Goal: Task Accomplishment & Management: Manage account settings

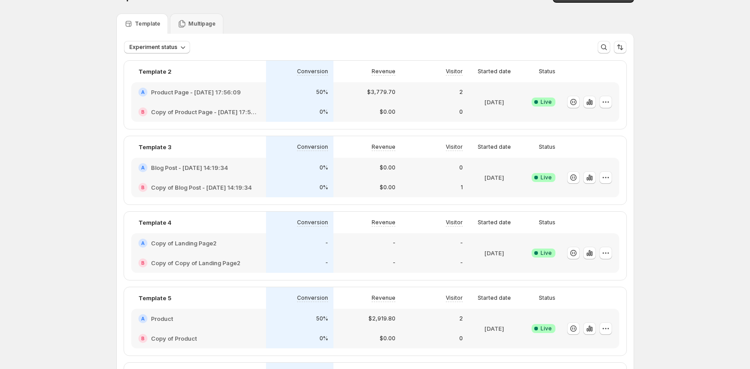
scroll to position [21, 0]
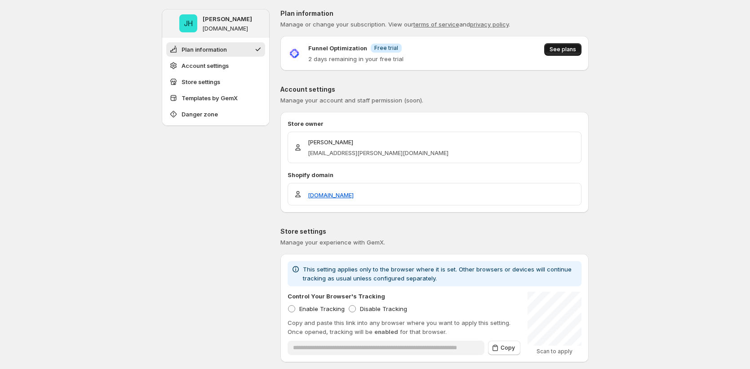
click at [576, 44] on button "See plans" at bounding box center [562, 49] width 37 height 13
click at [564, 49] on span "See plans" at bounding box center [563, 49] width 27 height 7
click at [573, 54] on button "See plans" at bounding box center [562, 49] width 37 height 13
click at [585, 54] on div "Funnel Optimization Info Free trial 2 days remaining in your free trial See pla…" at bounding box center [435, 53] width 308 height 20
click at [580, 52] on button "See plans" at bounding box center [562, 49] width 37 height 13
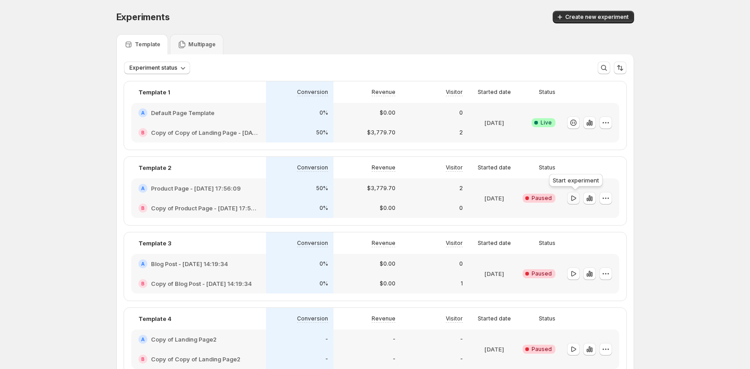
click at [576, 198] on icon "button" at bounding box center [573, 198] width 9 height 9
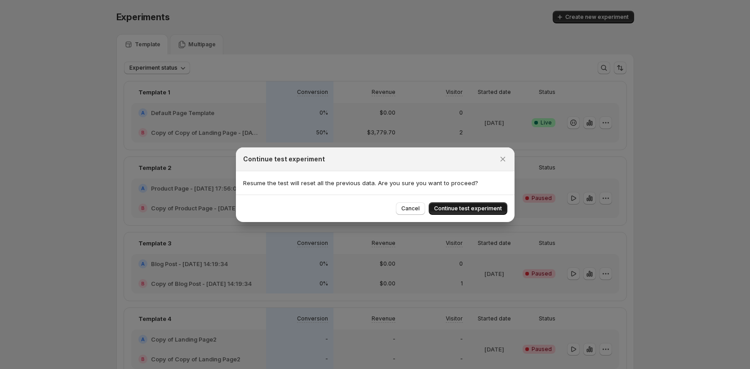
click at [492, 213] on button "Continue test experiment" at bounding box center [468, 208] width 79 height 13
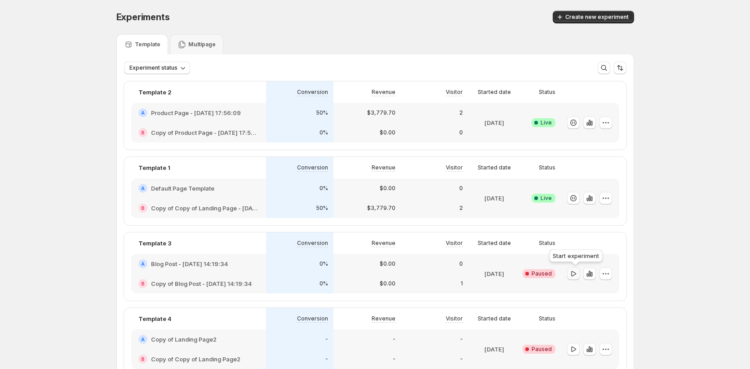
click at [571, 273] on icon "button" at bounding box center [573, 273] width 9 height 9
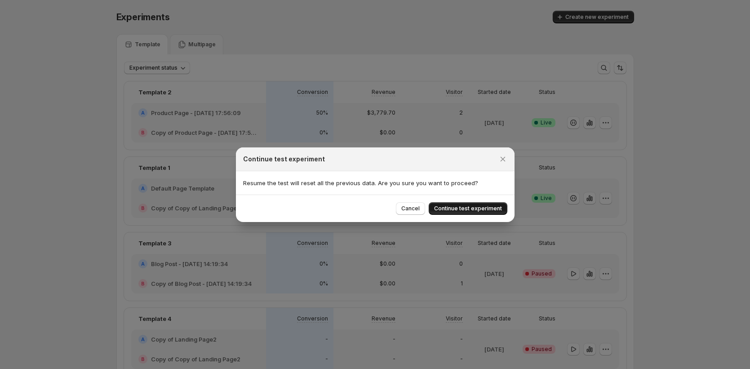
click at [473, 210] on span "Continue test experiment" at bounding box center [468, 208] width 68 height 7
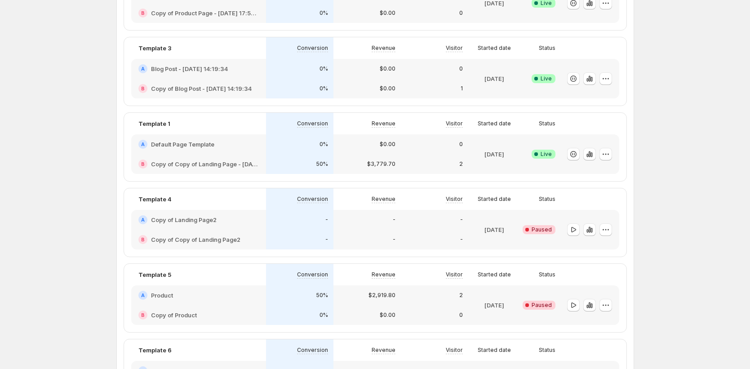
scroll to position [129, 0]
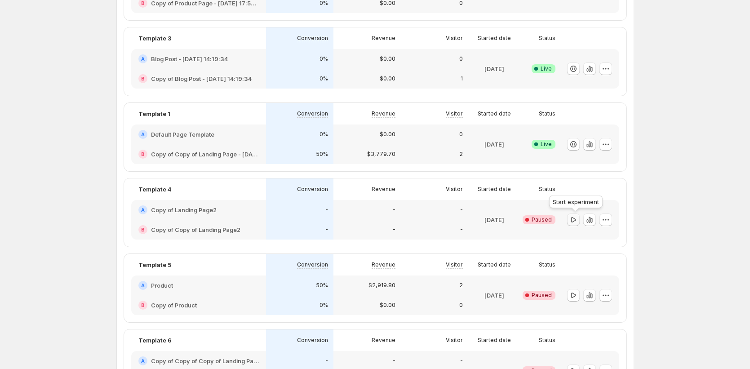
click at [577, 222] on icon "button" at bounding box center [573, 219] width 9 height 9
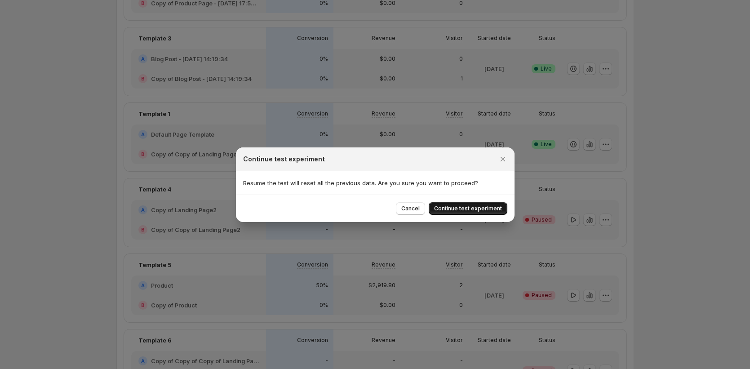
click at [482, 208] on span "Continue test experiment" at bounding box center [468, 208] width 68 height 7
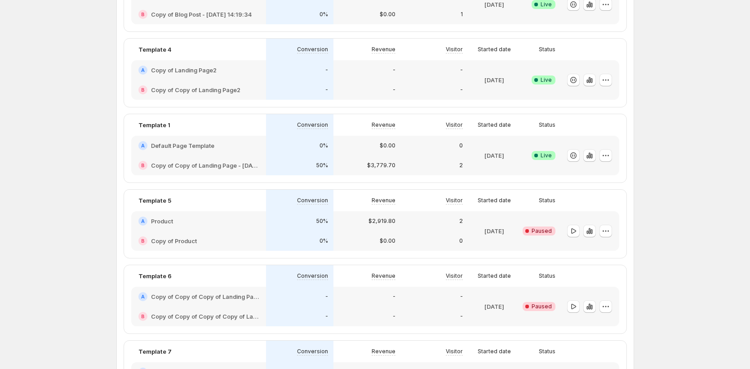
scroll to position [195, 0]
click at [575, 232] on icon "button" at bounding box center [573, 229] width 9 height 9
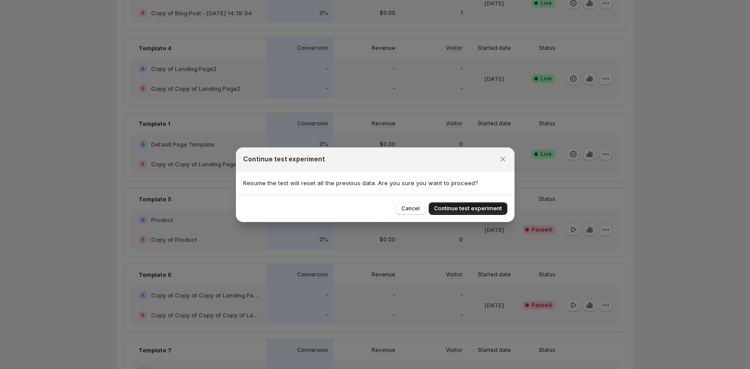
click at [475, 211] on span "Continue test experiment" at bounding box center [468, 208] width 68 height 7
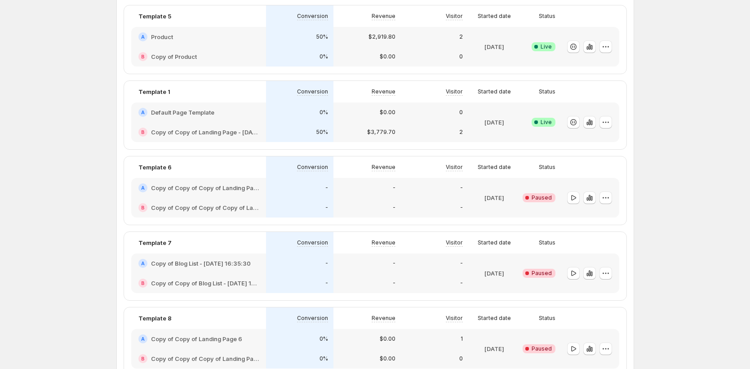
scroll to position [305, 0]
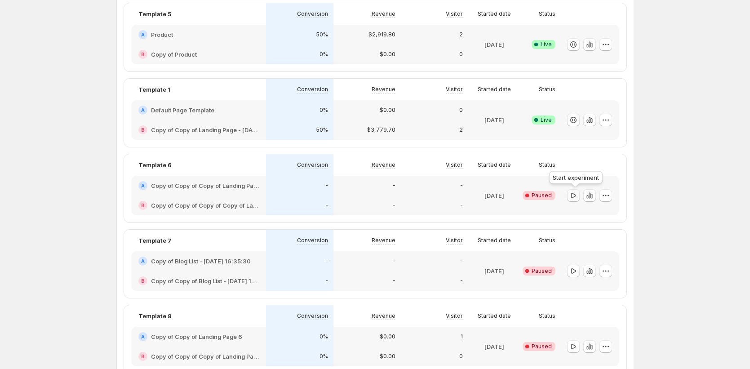
click at [572, 196] on icon "button" at bounding box center [573, 195] width 9 height 9
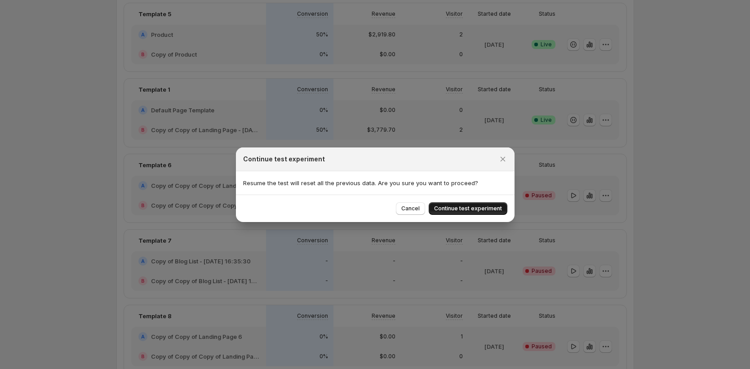
click at [463, 206] on span "Continue test experiment" at bounding box center [468, 208] width 68 height 7
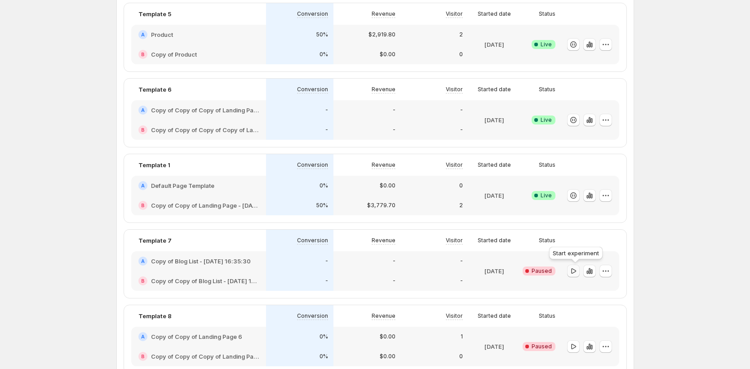
click at [576, 272] on icon "button" at bounding box center [573, 271] width 9 height 9
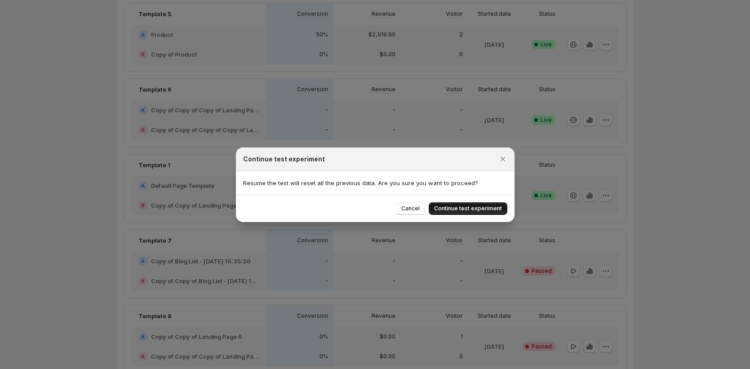
click at [476, 209] on span "Continue test experiment" at bounding box center [468, 208] width 68 height 7
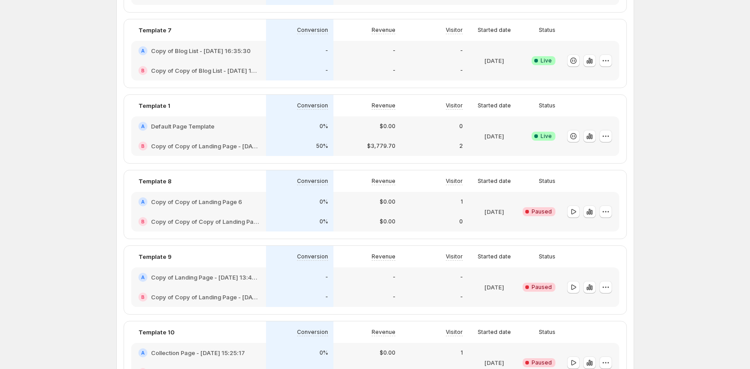
scroll to position [441, 0]
click at [576, 211] on icon "button" at bounding box center [573, 210] width 5 height 5
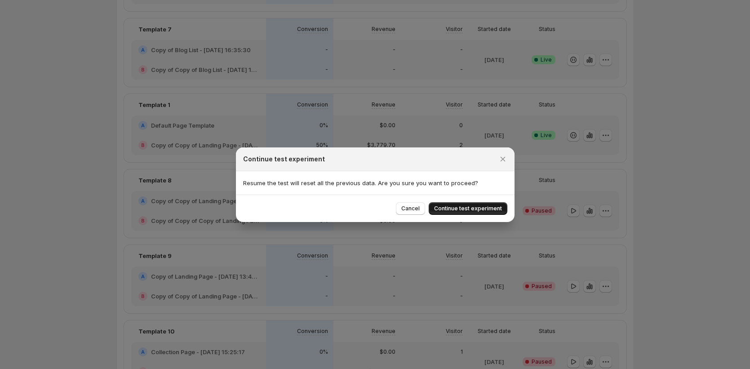
click at [482, 210] on span "Continue test experiment" at bounding box center [468, 208] width 68 height 7
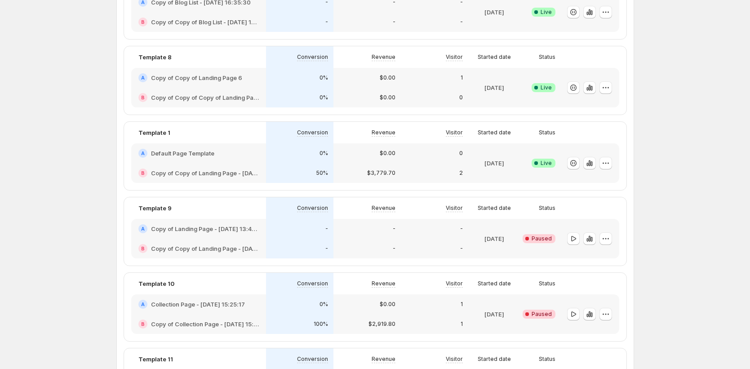
scroll to position [501, 0]
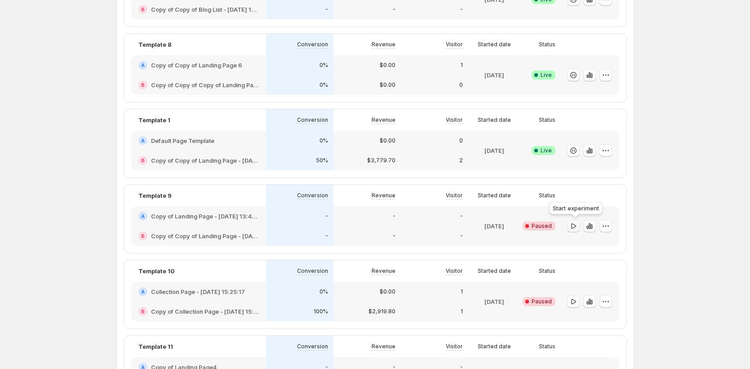
click at [571, 223] on icon "button" at bounding box center [573, 226] width 9 height 9
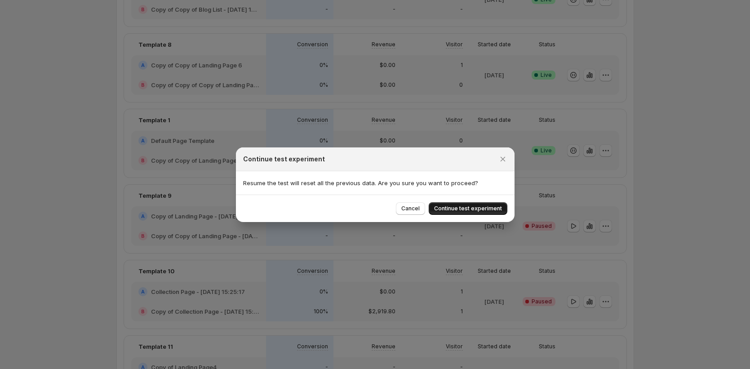
click at [451, 210] on span "Continue test experiment" at bounding box center [468, 208] width 68 height 7
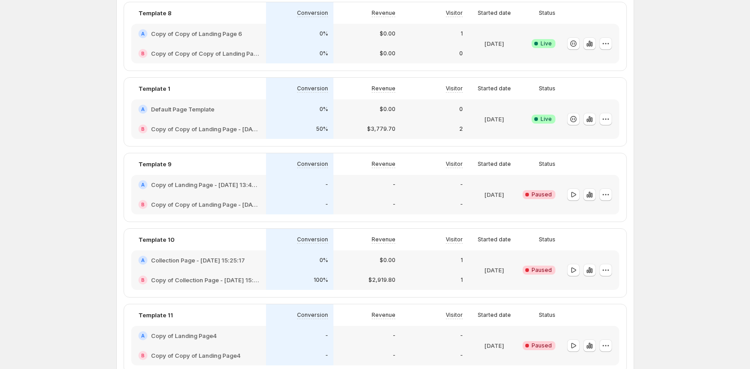
scroll to position [573, 0]
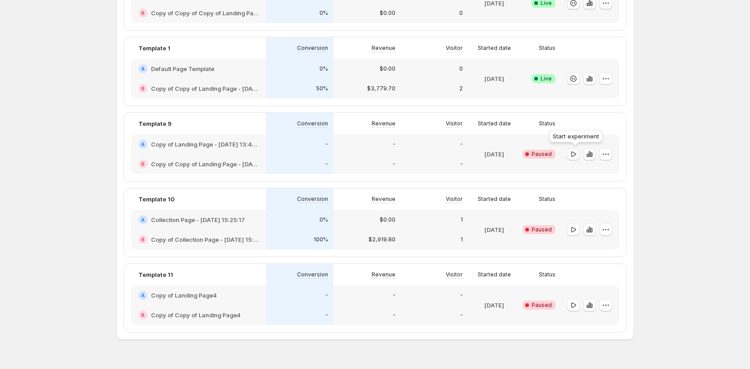
click at [571, 150] on icon "button" at bounding box center [573, 154] width 9 height 9
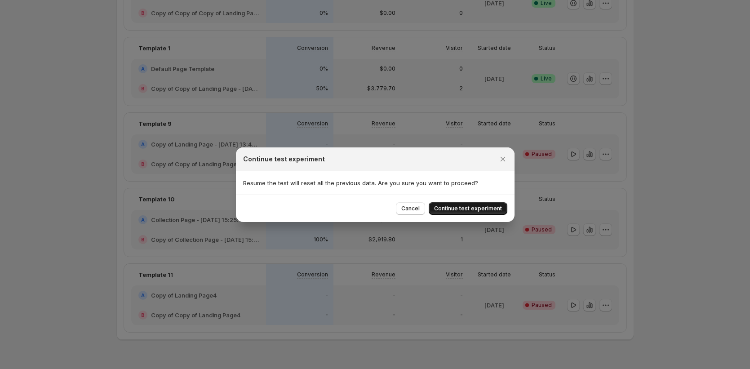
click at [482, 211] on span "Continue test experiment" at bounding box center [468, 208] width 68 height 7
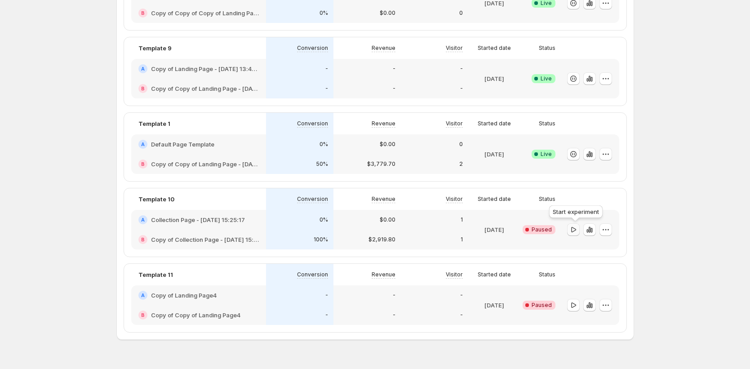
click at [574, 233] on icon "button" at bounding box center [573, 229] width 9 height 9
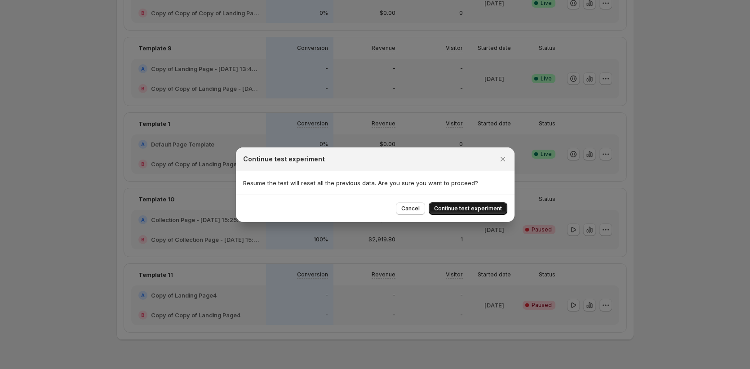
click at [491, 207] on span "Continue test experiment" at bounding box center [468, 208] width 68 height 7
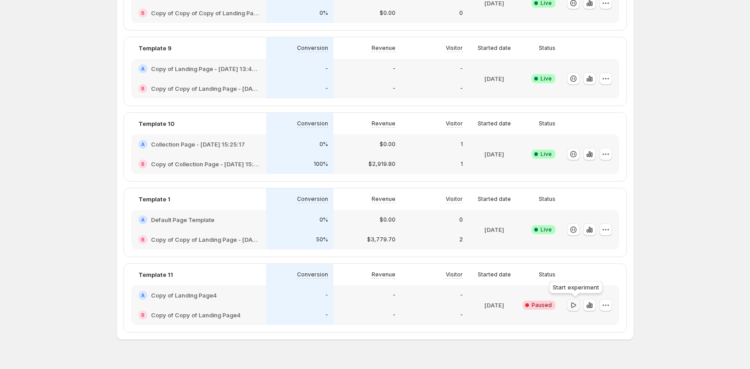
click at [574, 306] on icon "button" at bounding box center [573, 304] width 5 height 5
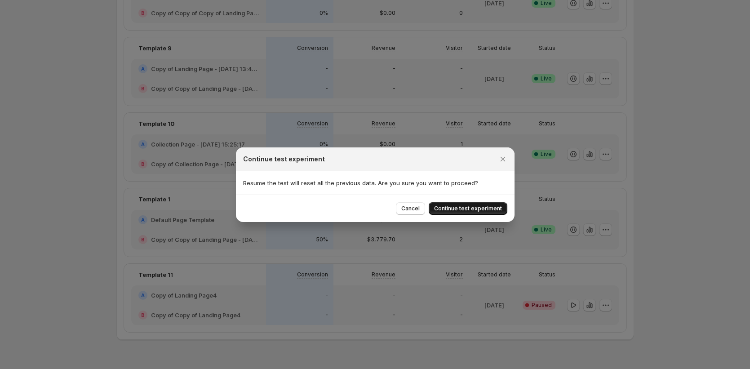
click at [483, 210] on span "Continue test experiment" at bounding box center [468, 208] width 68 height 7
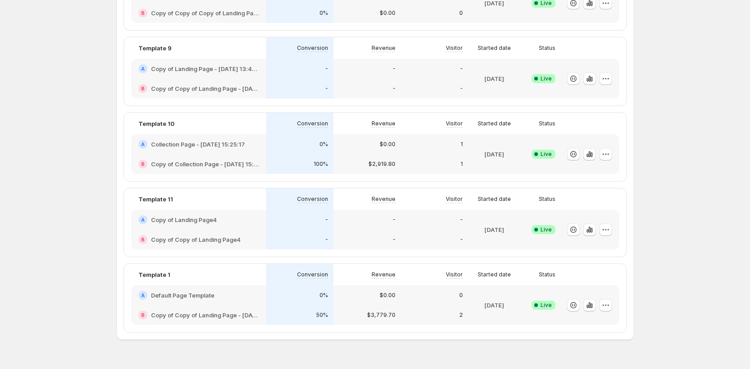
scroll to position [0, 0]
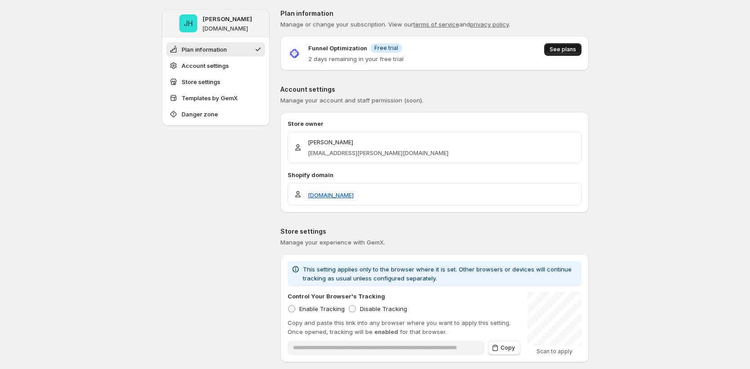
click at [555, 49] on span "See plans" at bounding box center [563, 49] width 27 height 7
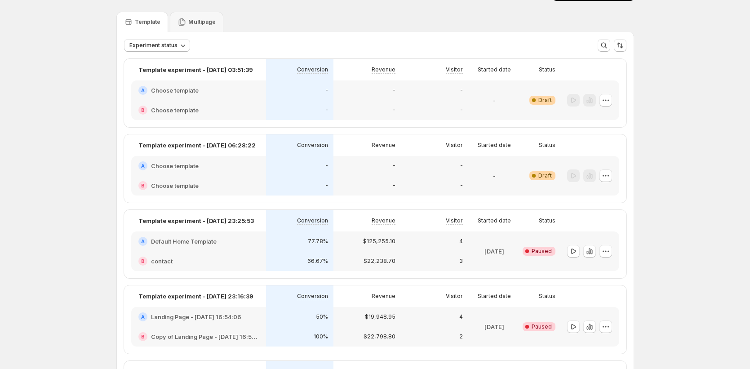
scroll to position [14, 0]
